Goal: Information Seeking & Learning: Check status

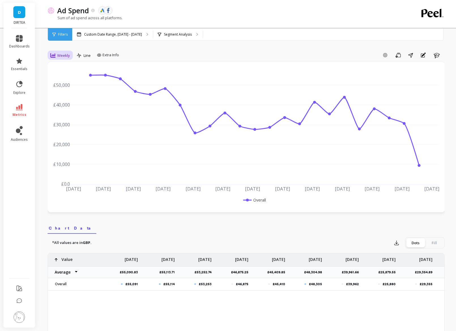
click at [63, 58] on div "Weekly" at bounding box center [60, 55] width 20 height 7
click at [66, 81] on div "Daily" at bounding box center [68, 78] width 32 height 5
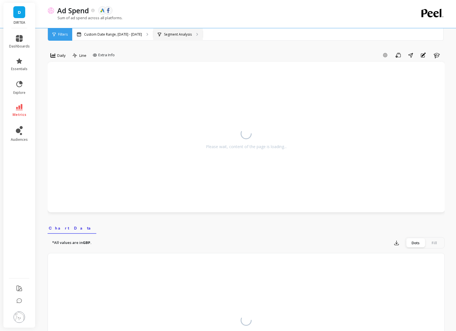
click at [170, 32] on p "Segment Analysis" at bounding box center [178, 34] width 28 height 5
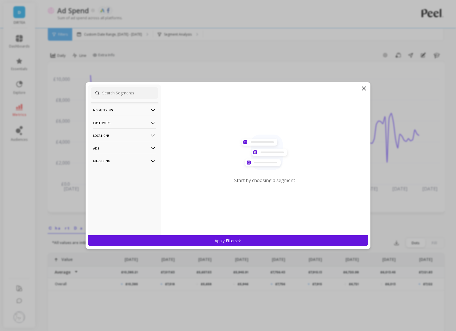
click at [135, 135] on p "Locations" at bounding box center [124, 135] width 63 height 14
click at [117, 150] on div "Countries" at bounding box center [124, 146] width 67 height 9
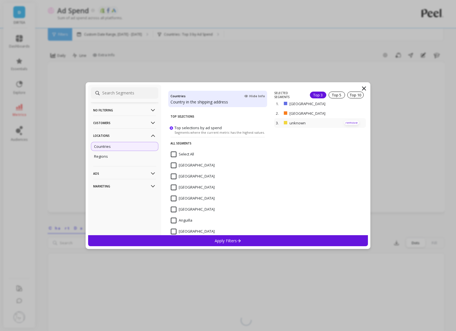
click at [351, 122] on p "remove" at bounding box center [351, 123] width 14 height 4
click at [269, 240] on div "Apply Filters" at bounding box center [228, 240] width 280 height 11
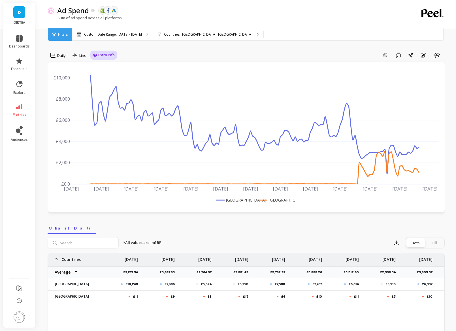
click at [109, 53] on span "Extra Info" at bounding box center [106, 55] width 16 height 6
click at [137, 55] on div "Add Goal Save Share Annotations Learn" at bounding box center [280, 55] width 327 height 9
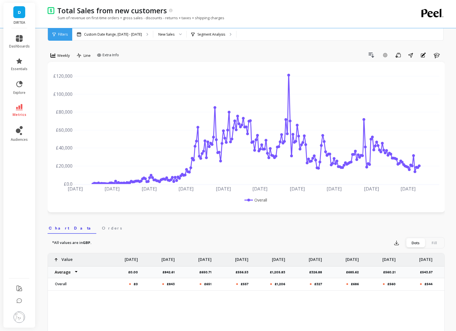
click at [19, 13] on span "D" at bounding box center [19, 12] width 3 height 7
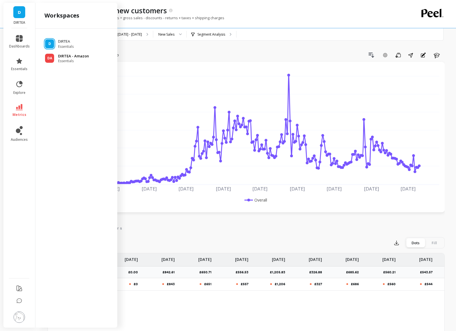
click at [57, 60] on div "DA DIRTEA - Amazon Essentials" at bounding box center [76, 58] width 73 height 10
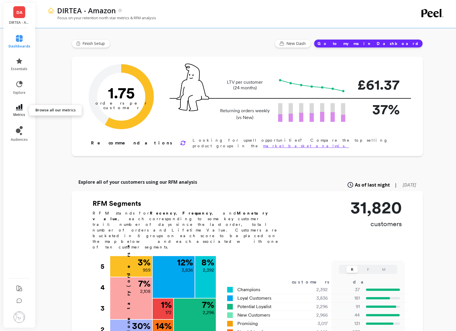
click at [17, 110] on icon at bounding box center [19, 107] width 7 height 6
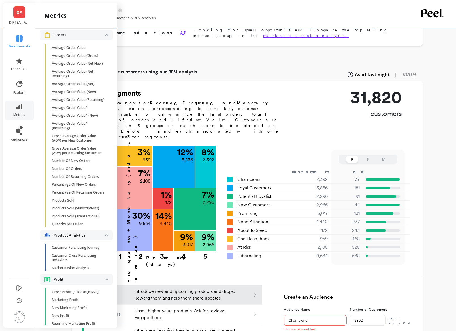
scroll to position [677, 0]
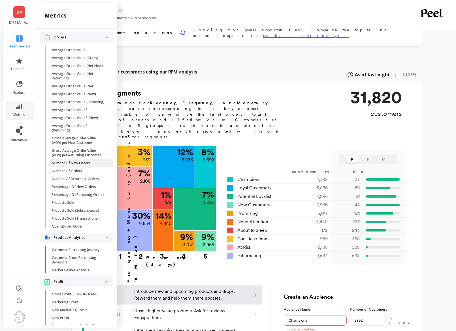
click at [82, 162] on p "Number Of New Orders" at bounding box center [71, 163] width 38 height 5
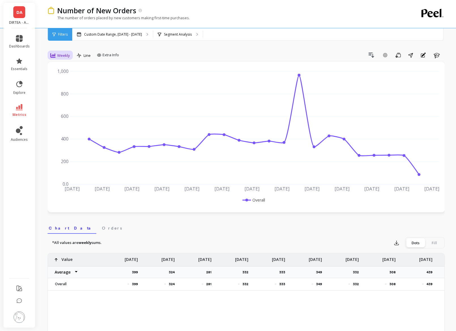
click at [63, 58] on div "Weekly" at bounding box center [60, 55] width 20 height 7
click at [65, 80] on div "Daily" at bounding box center [68, 78] width 32 height 5
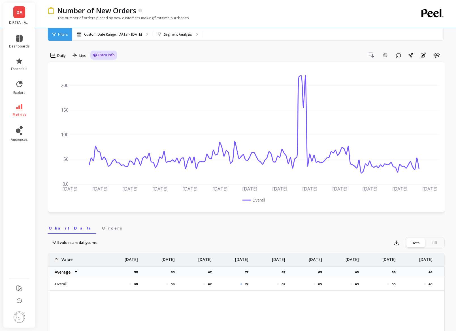
click at [103, 57] on span "Extra Info" at bounding box center [106, 55] width 16 height 6
click at [104, 68] on input "Goals" at bounding box center [104, 67] width 18 height 6
checkbox input "true"
click at [100, 85] on input "Values" at bounding box center [105, 88] width 20 height 6
checkbox input "true"
